Goal: Task Accomplishment & Management: Manage account settings

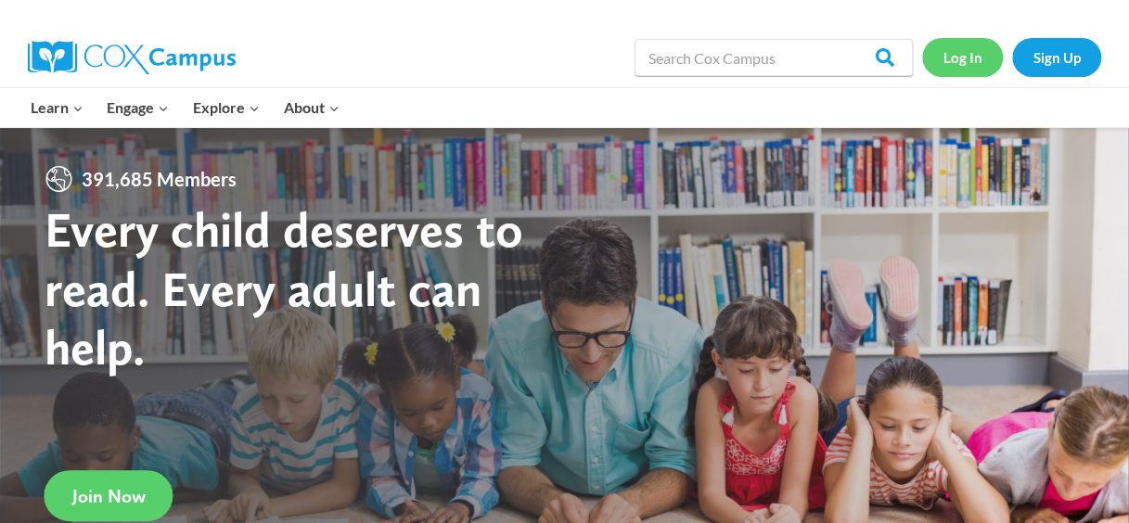
click at [965, 50] on link "Log In" at bounding box center [962, 57] width 81 height 38
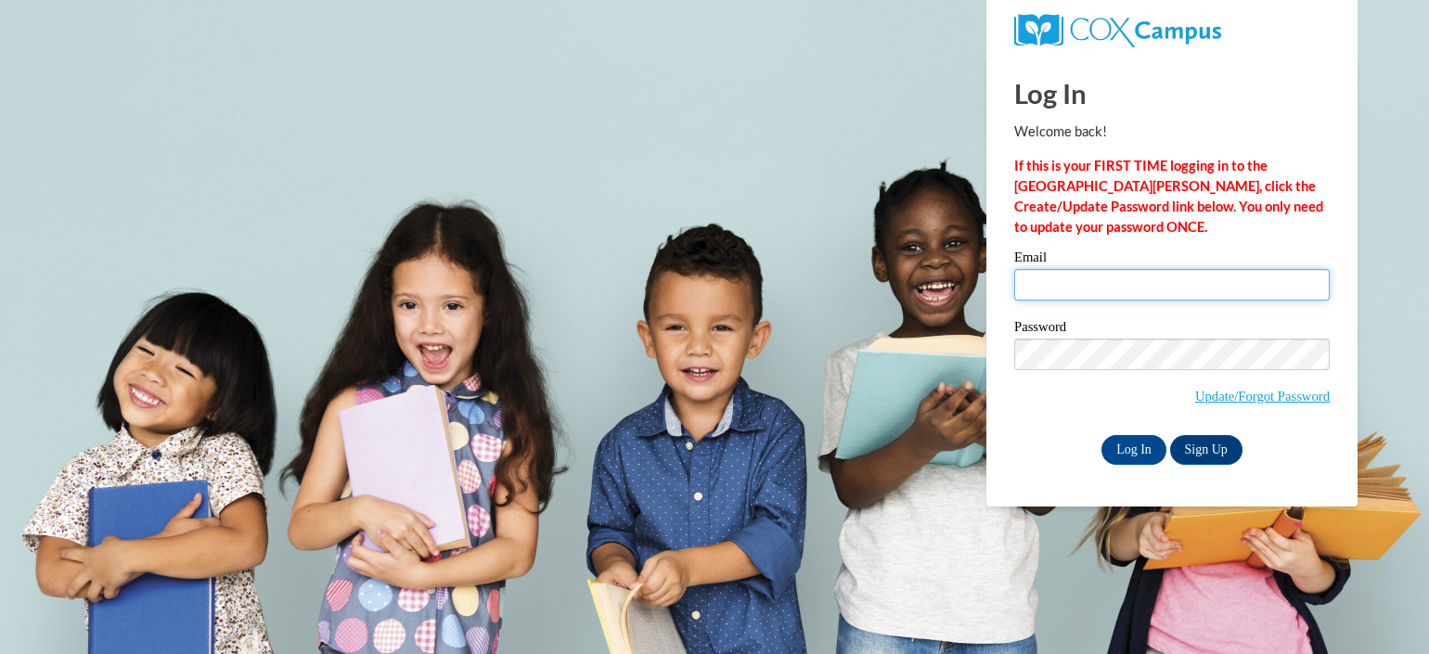
click at [1164, 284] on input "Email" at bounding box center [1171, 285] width 315 height 32
type input "cellsworth@wivcs.org"
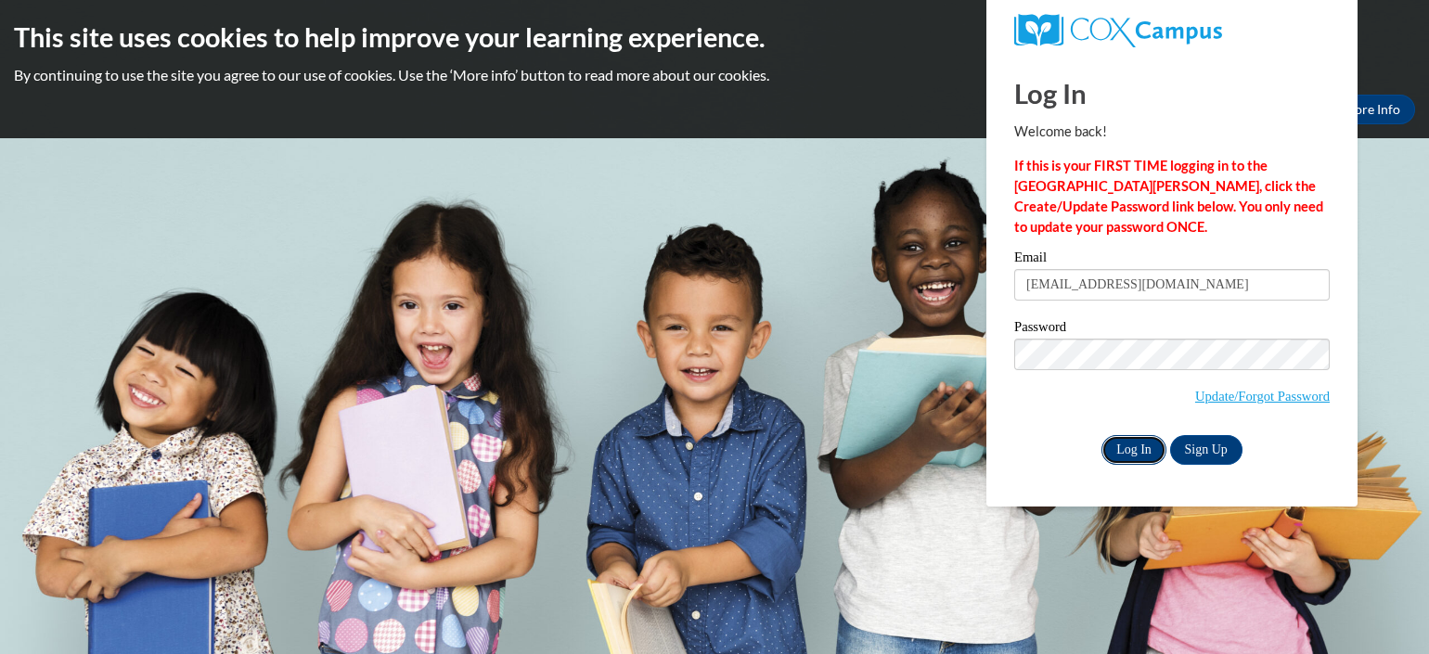
click at [1127, 440] on input "Log In" at bounding box center [1133, 450] width 65 height 30
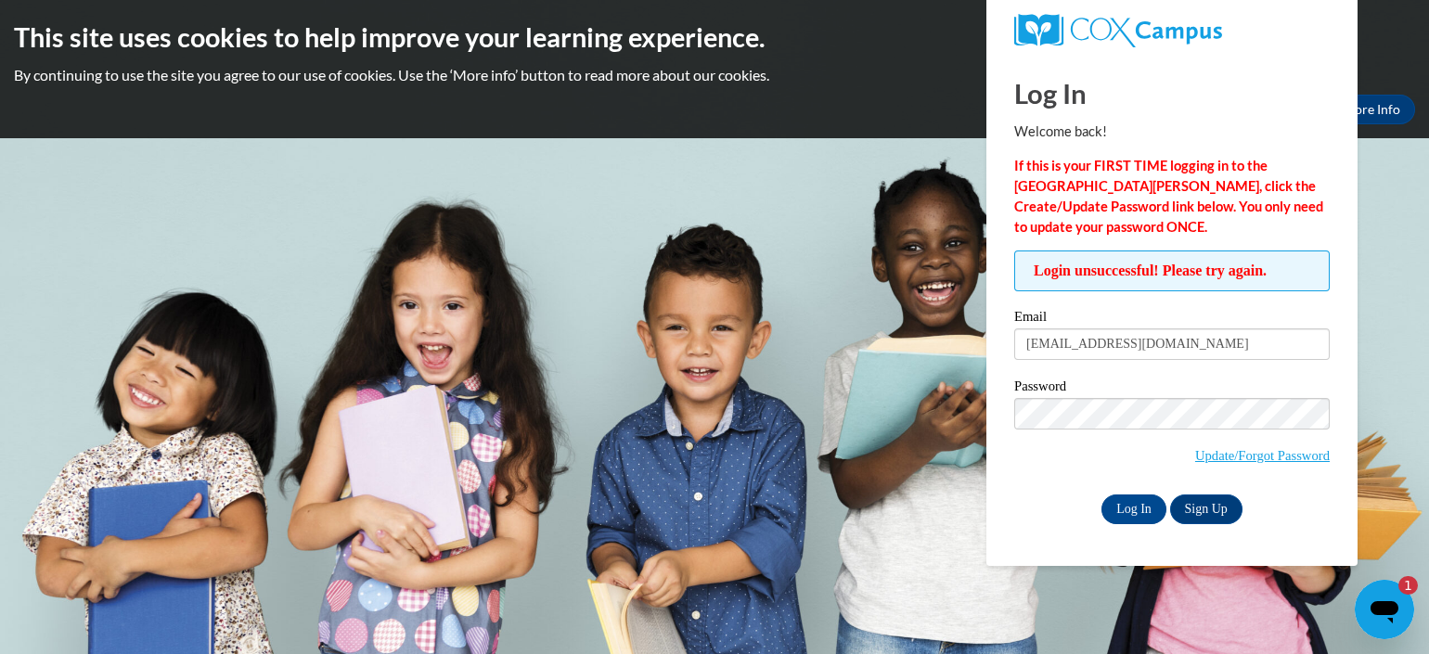
click at [1388, 607] on icon "Open messaging window, 1 unread message" at bounding box center [1384, 612] width 28 height 22
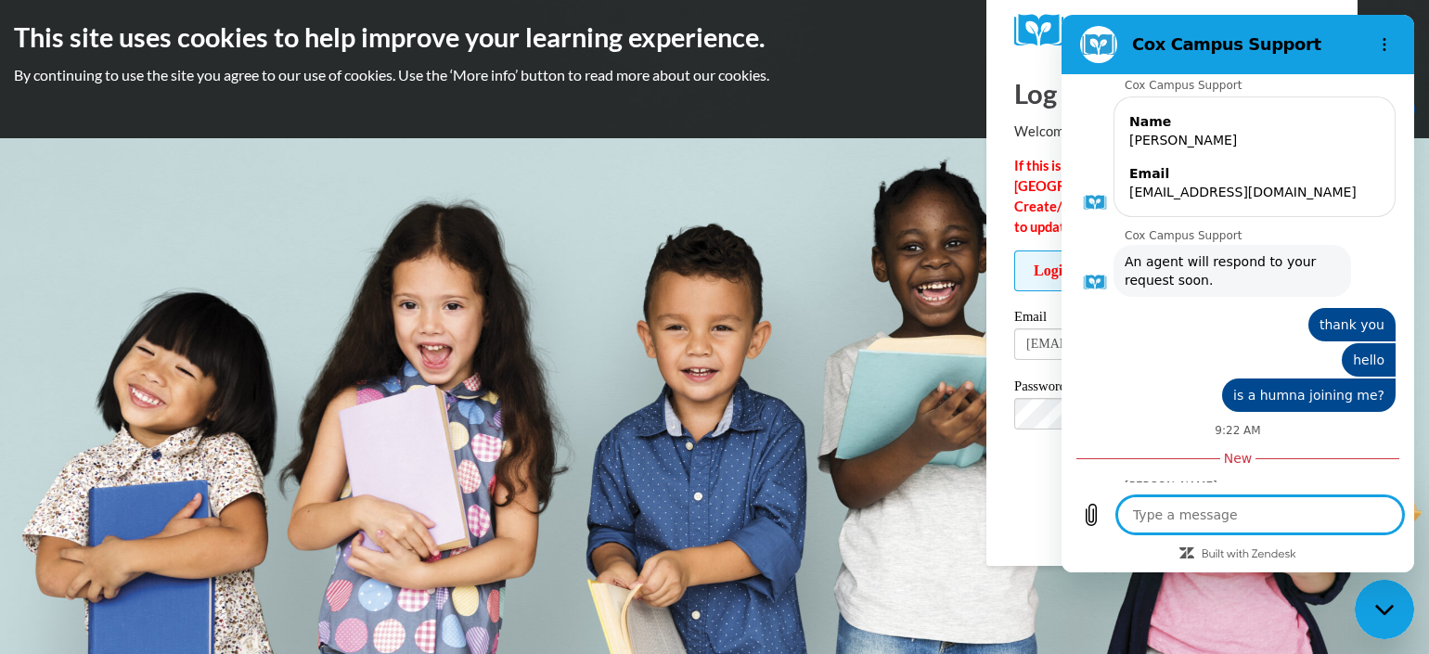
scroll to position [3033, 0]
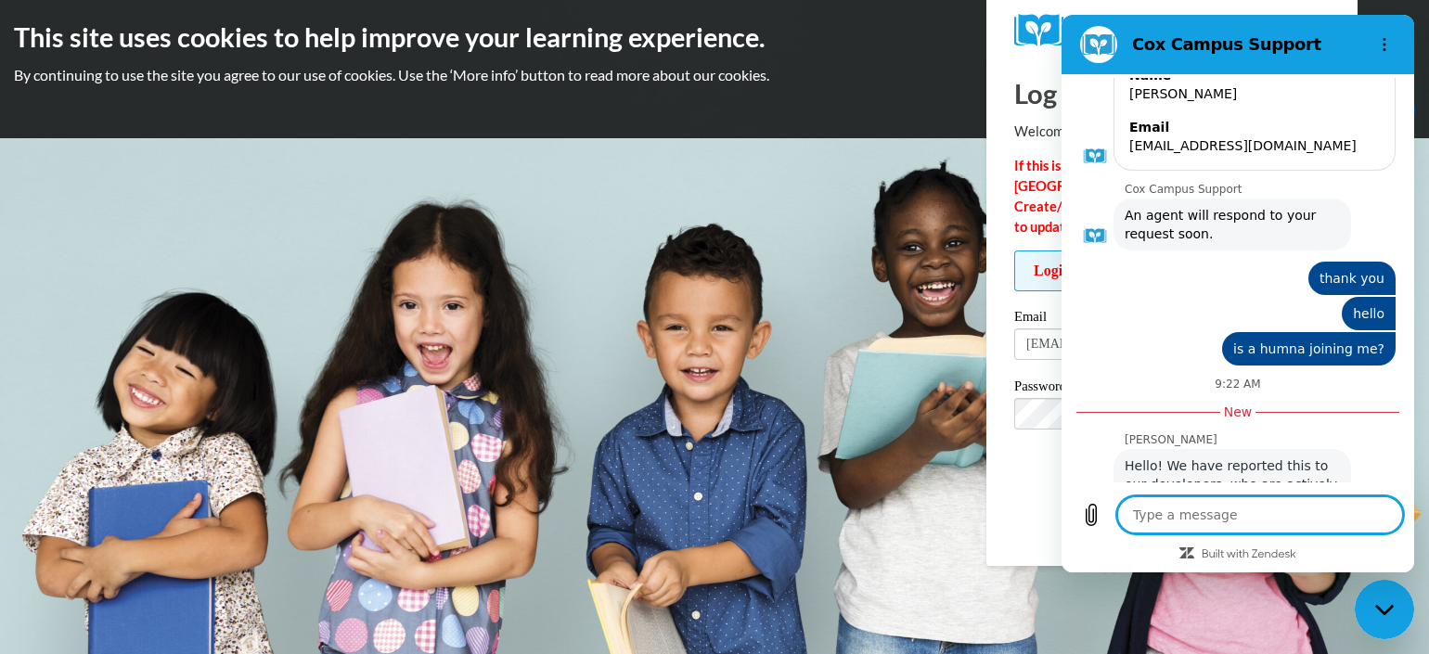
drag, startPoint x: 785, startPoint y: 17, endPoint x: 791, endPoint y: 5, distance: 13.7
click at [787, 11] on div "This site uses cookies to help improve your learning experience. By continuing …" at bounding box center [714, 69] width 1429 height 138
